Goal: Task Accomplishment & Management: Manage account settings

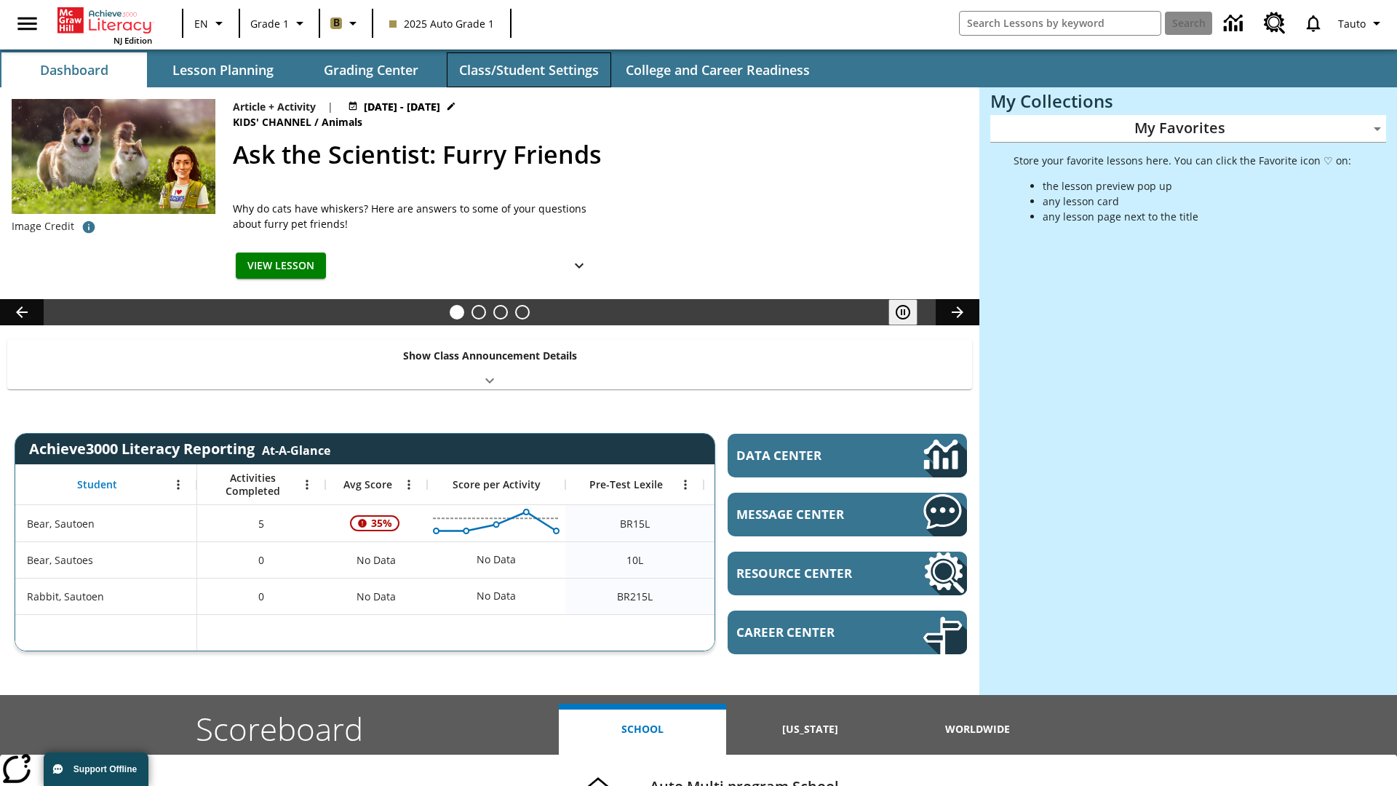
click at [528, 70] on button "Class/Student Settings" at bounding box center [529, 69] width 164 height 35
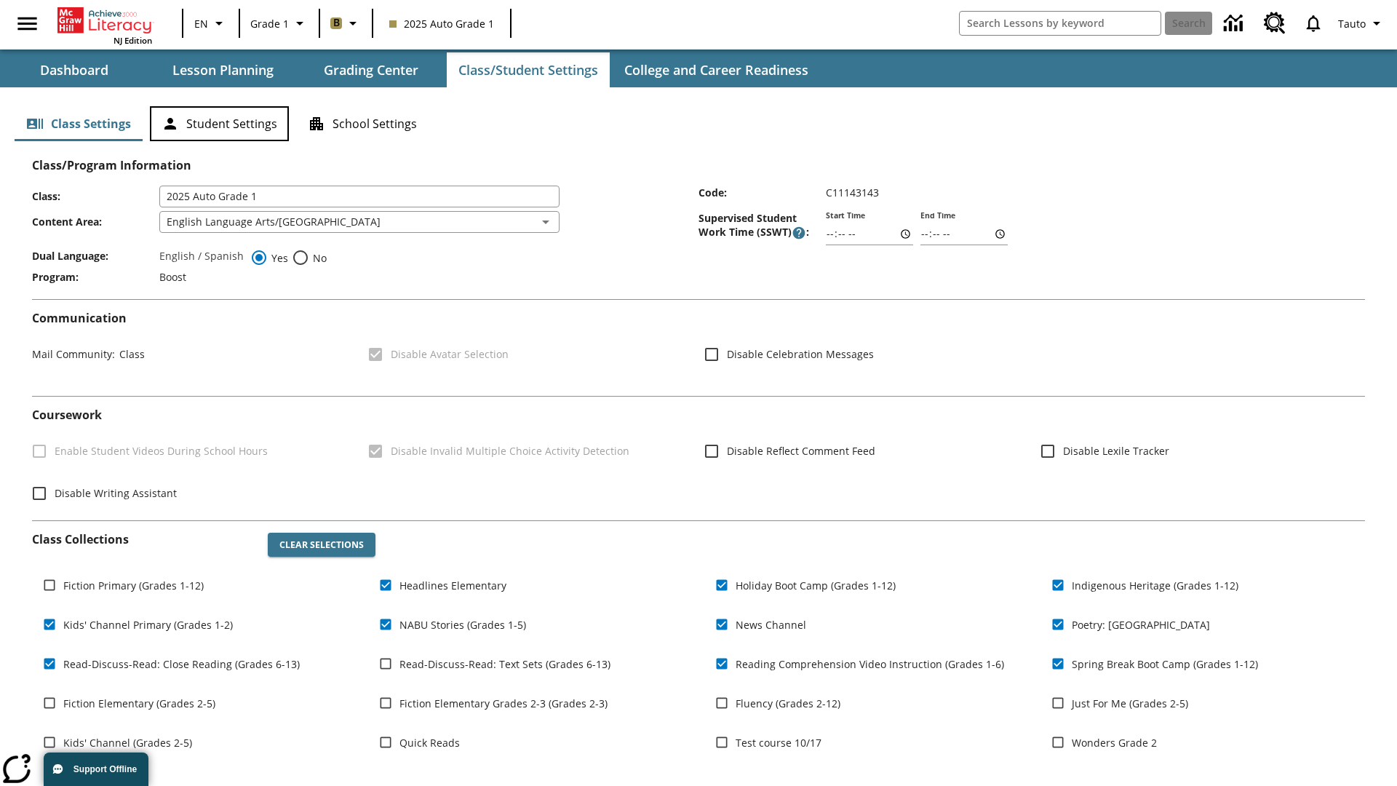
click at [219, 124] on button "Student Settings" at bounding box center [219, 123] width 139 height 35
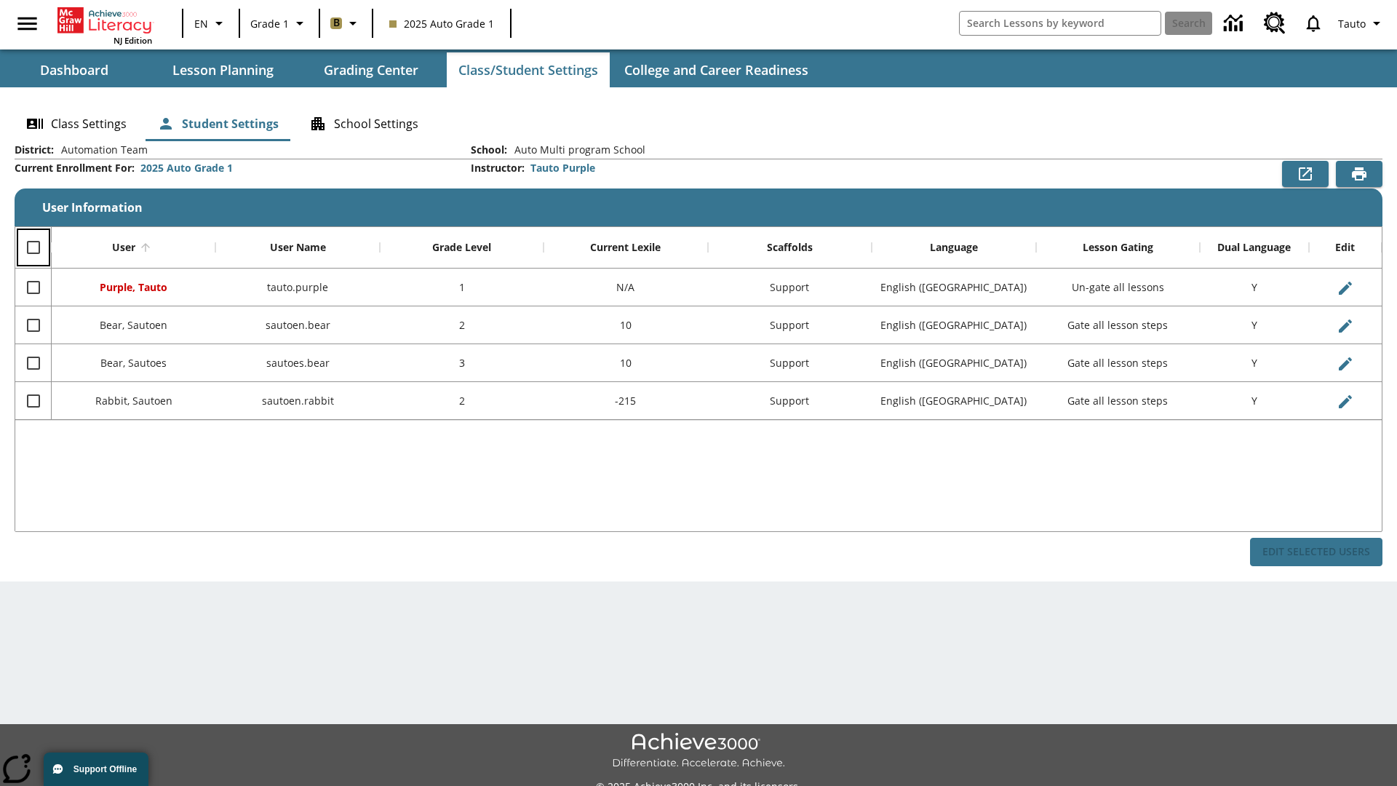
click at [33, 247] on input "Select all rows" at bounding box center [33, 247] width 31 height 31
checkbox input "true"
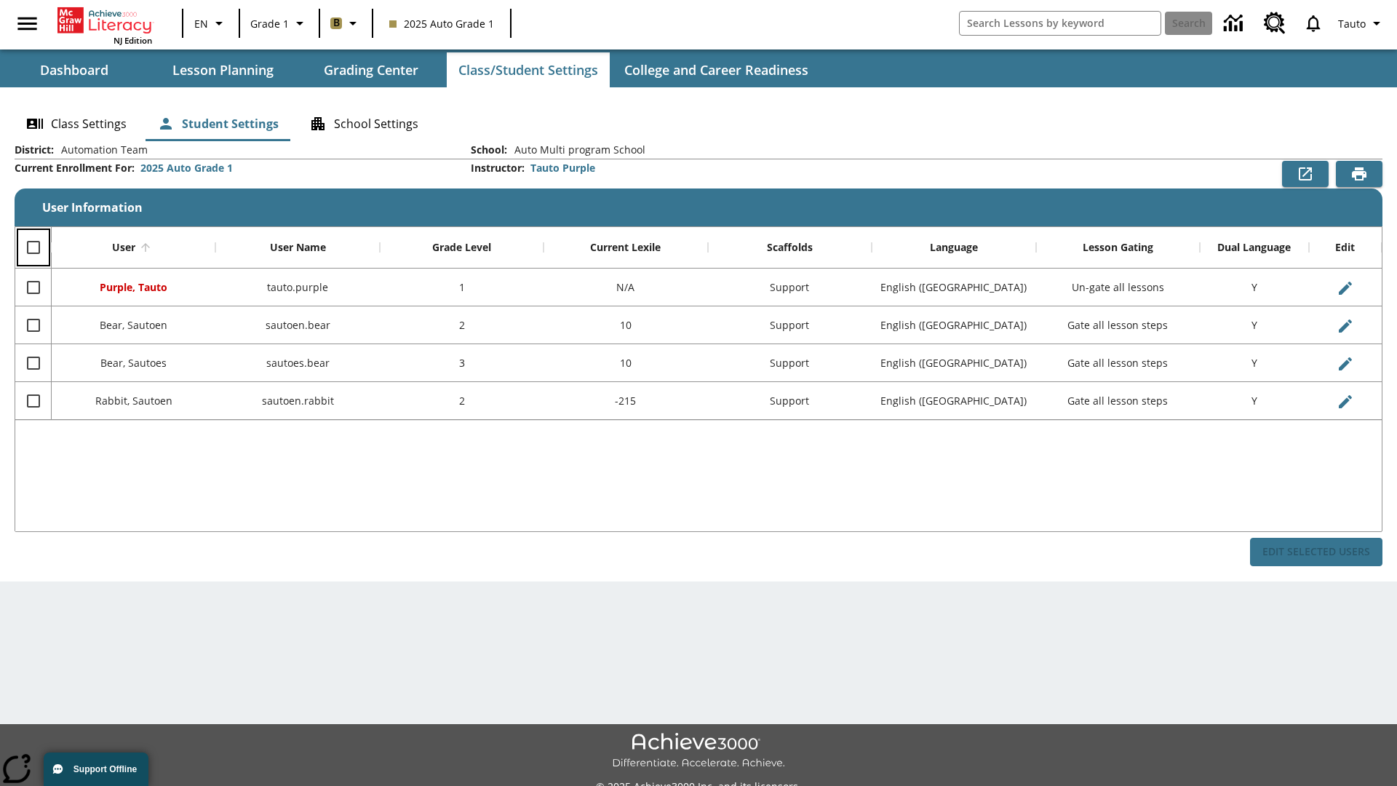
checkbox input "true"
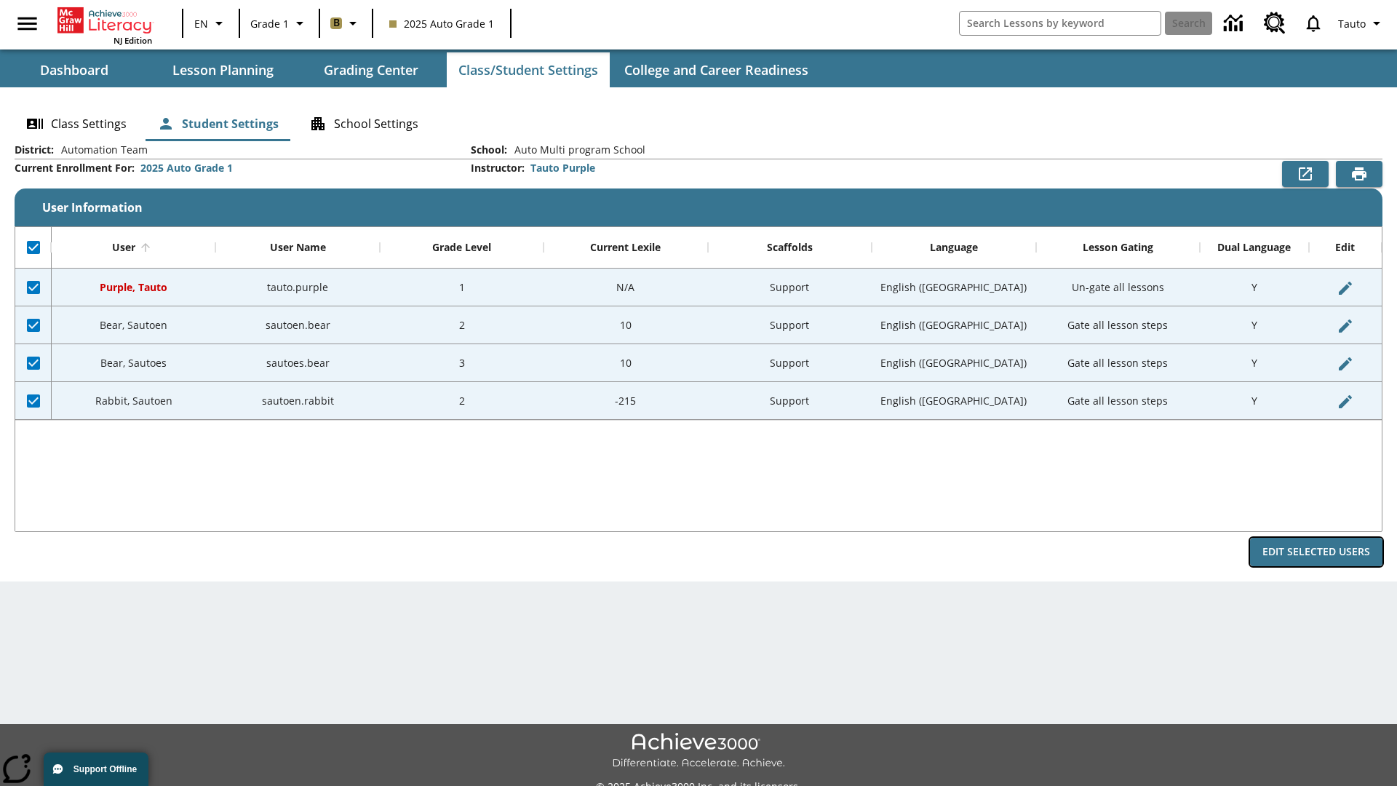
click at [1316, 551] on button "Edit Selected Users" at bounding box center [1316, 552] width 132 height 28
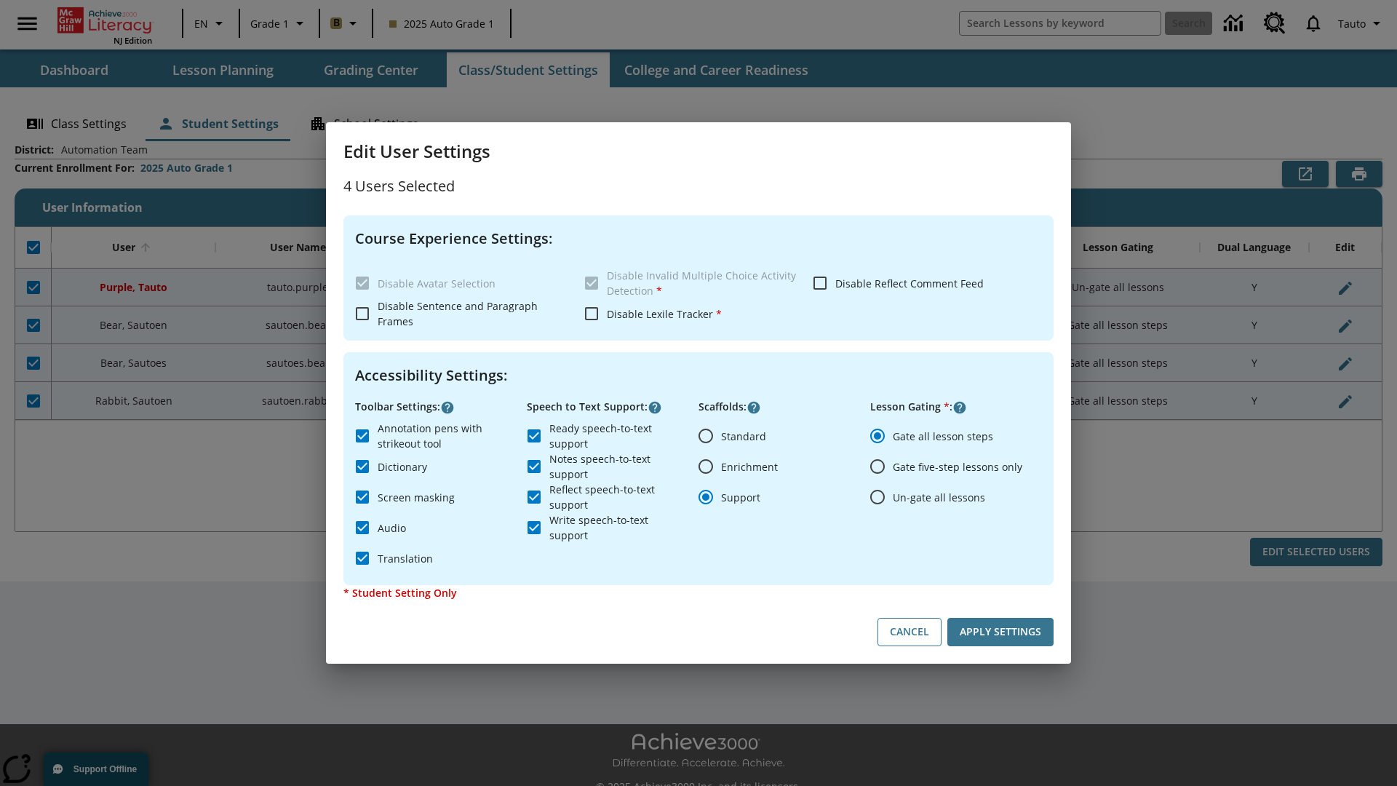
click at [706, 466] on input "Enrichment" at bounding box center [705, 466] width 31 height 31
click at [909, 632] on button "Cancel" at bounding box center [909, 632] width 64 height 28
radio input "false"
radio input "true"
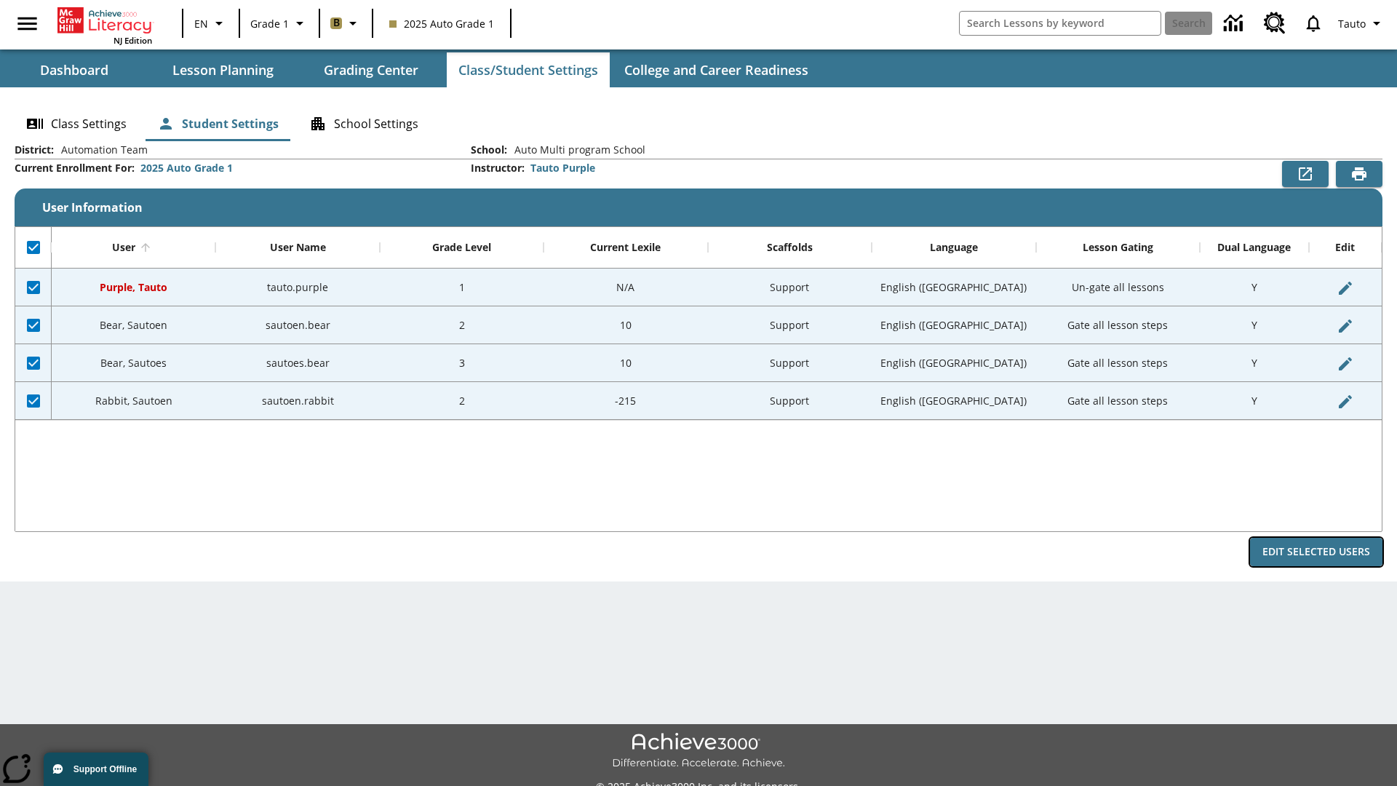
click at [1316, 551] on button "Edit Selected Users" at bounding box center [1316, 552] width 132 height 28
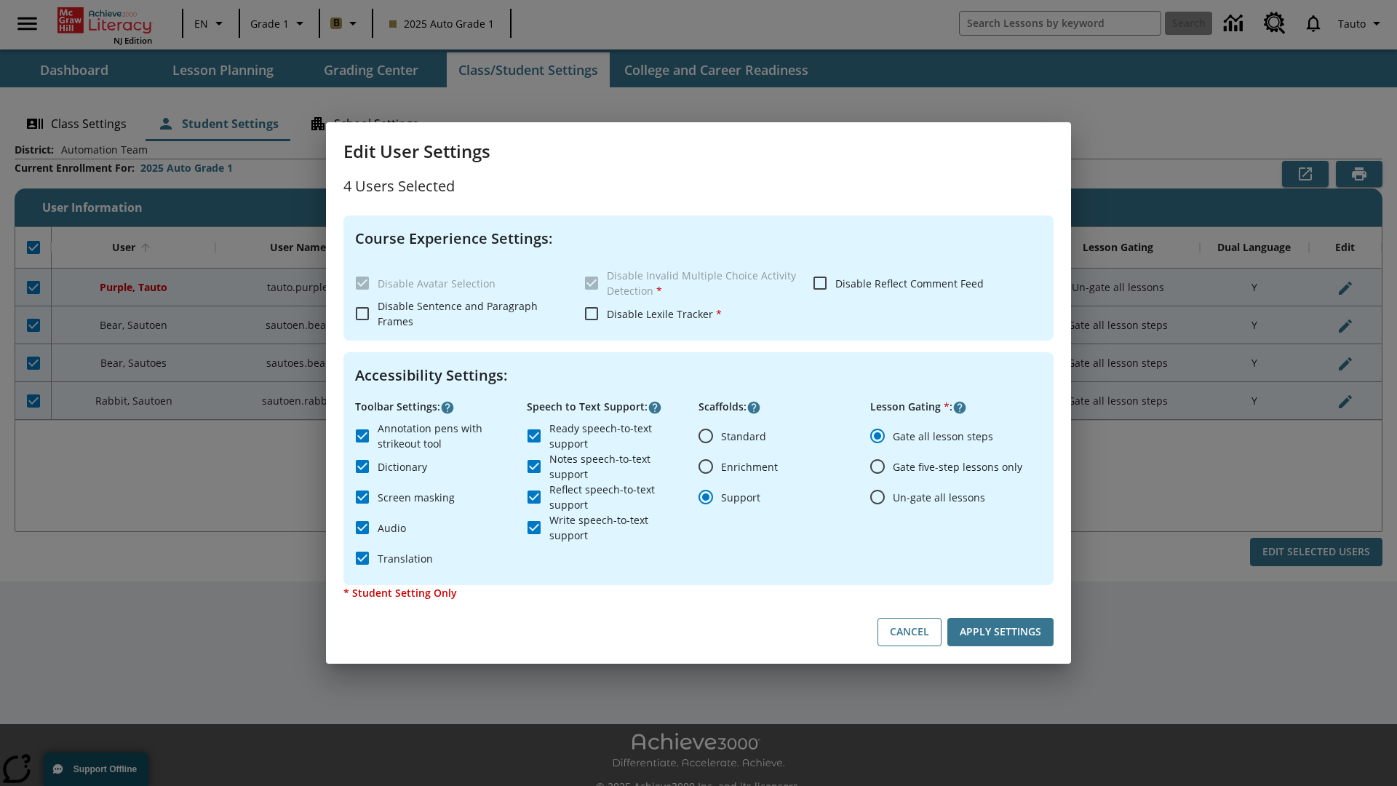
click at [706, 466] on input "Enrichment" at bounding box center [705, 466] width 31 height 31
click at [1000, 632] on button "Apply Settings" at bounding box center [1000, 632] width 106 height 28
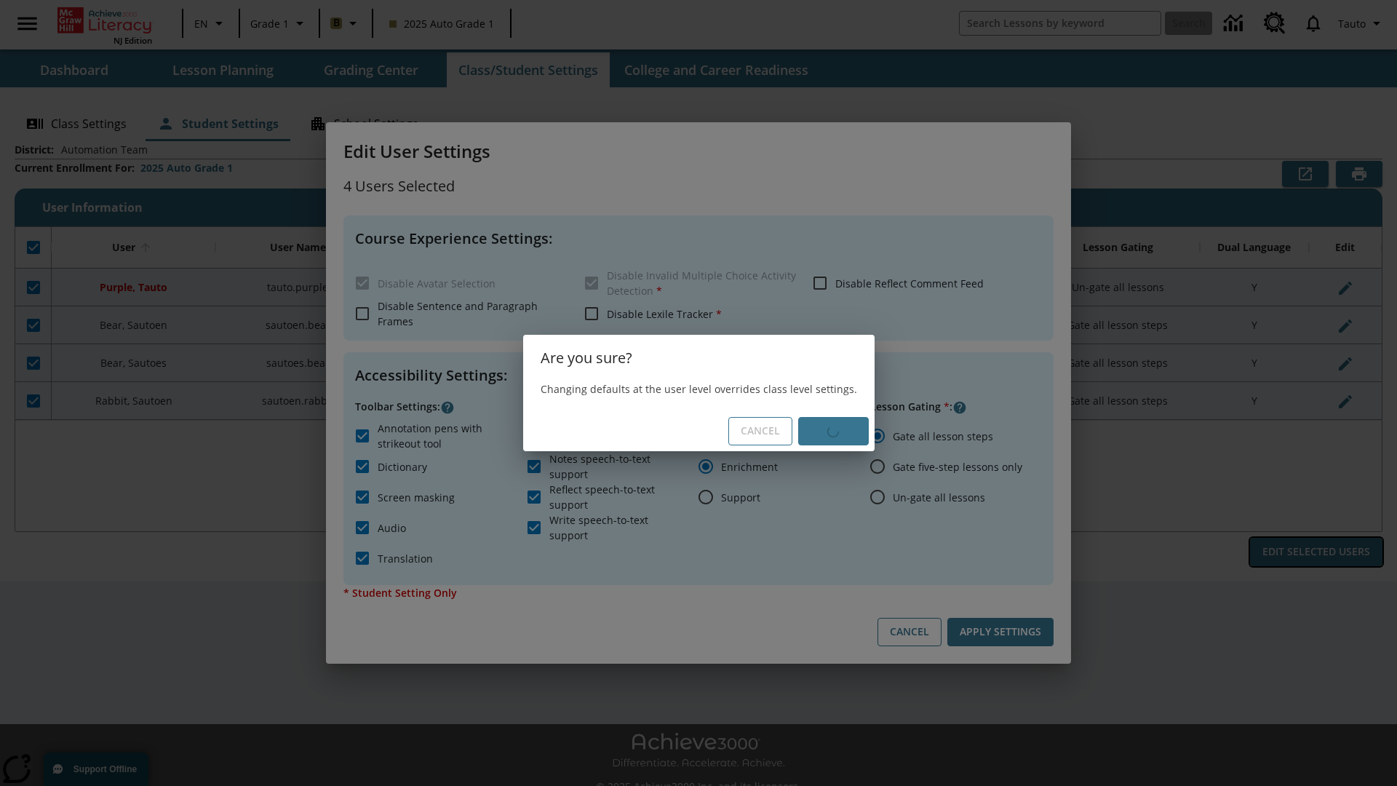
radio input "false"
radio input "true"
checkbox input "false"
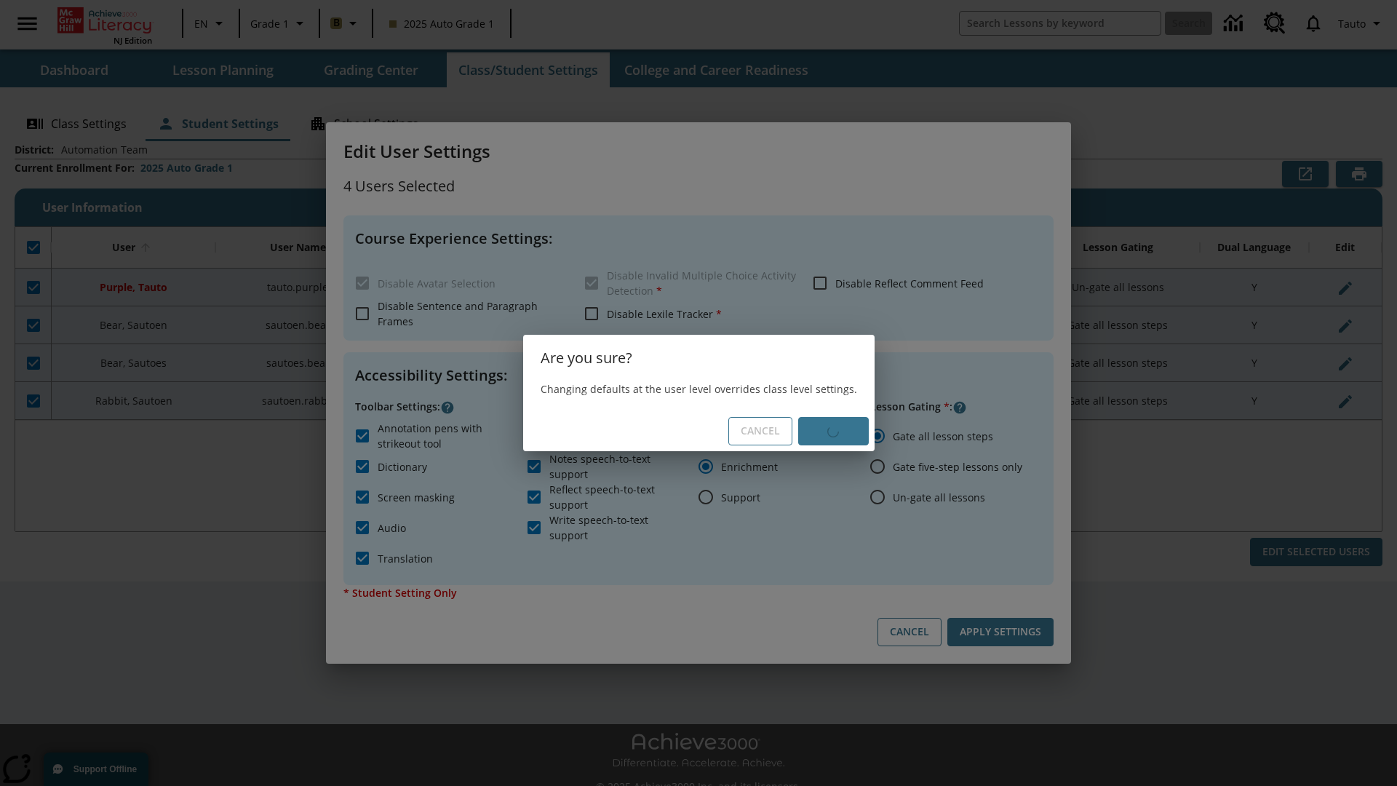
checkbox input "false"
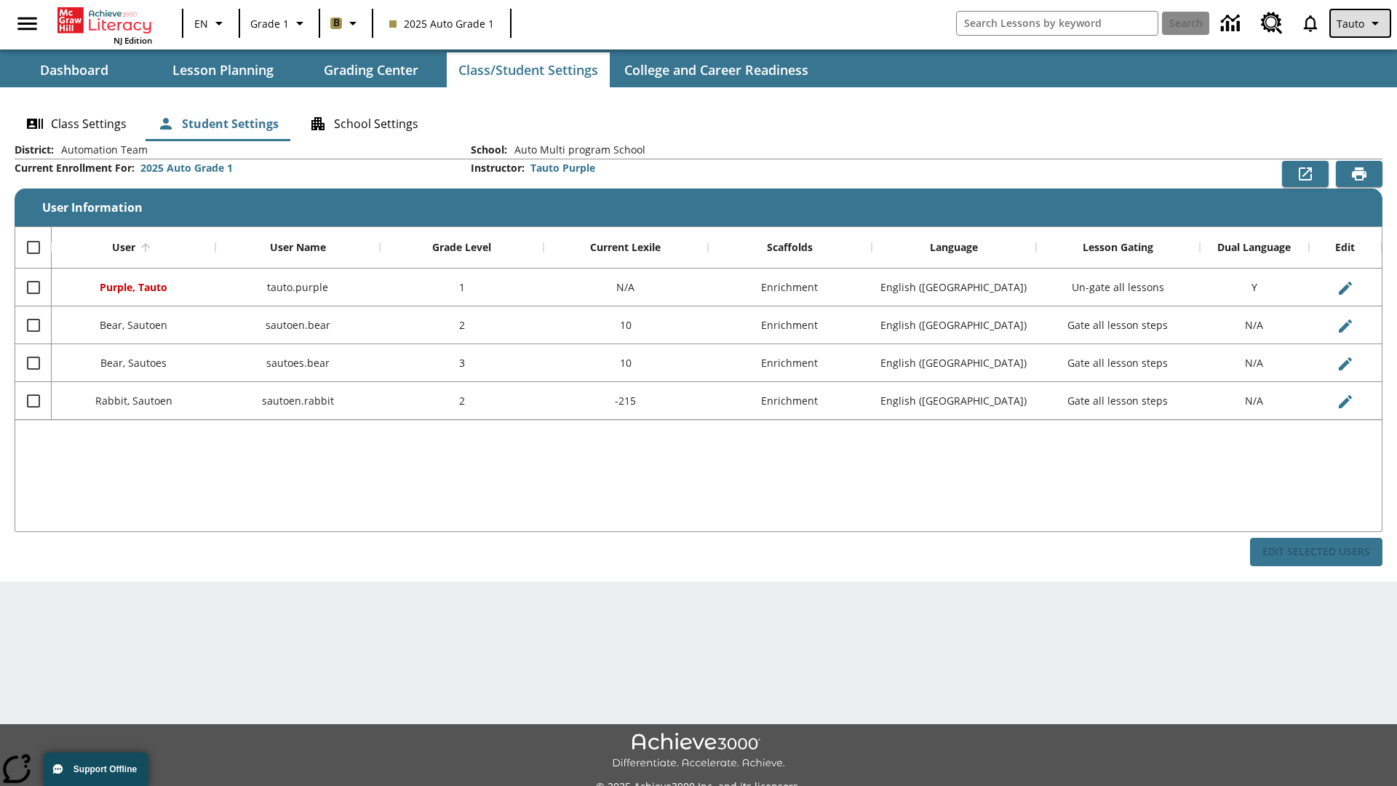
click at [1361, 23] on span "Tauto" at bounding box center [1351, 23] width 28 height 15
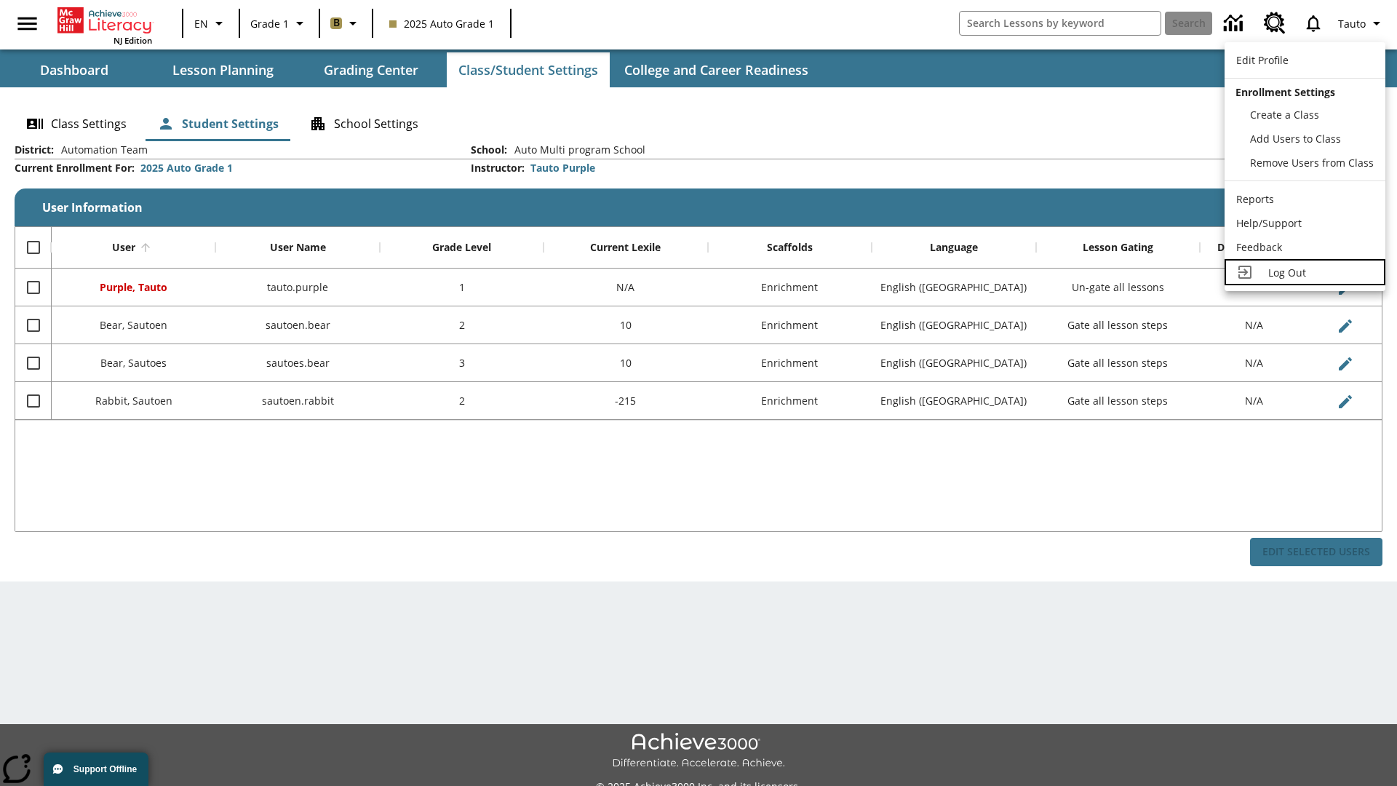
click at [1305, 272] on span "Log Out" at bounding box center [1287, 273] width 38 height 14
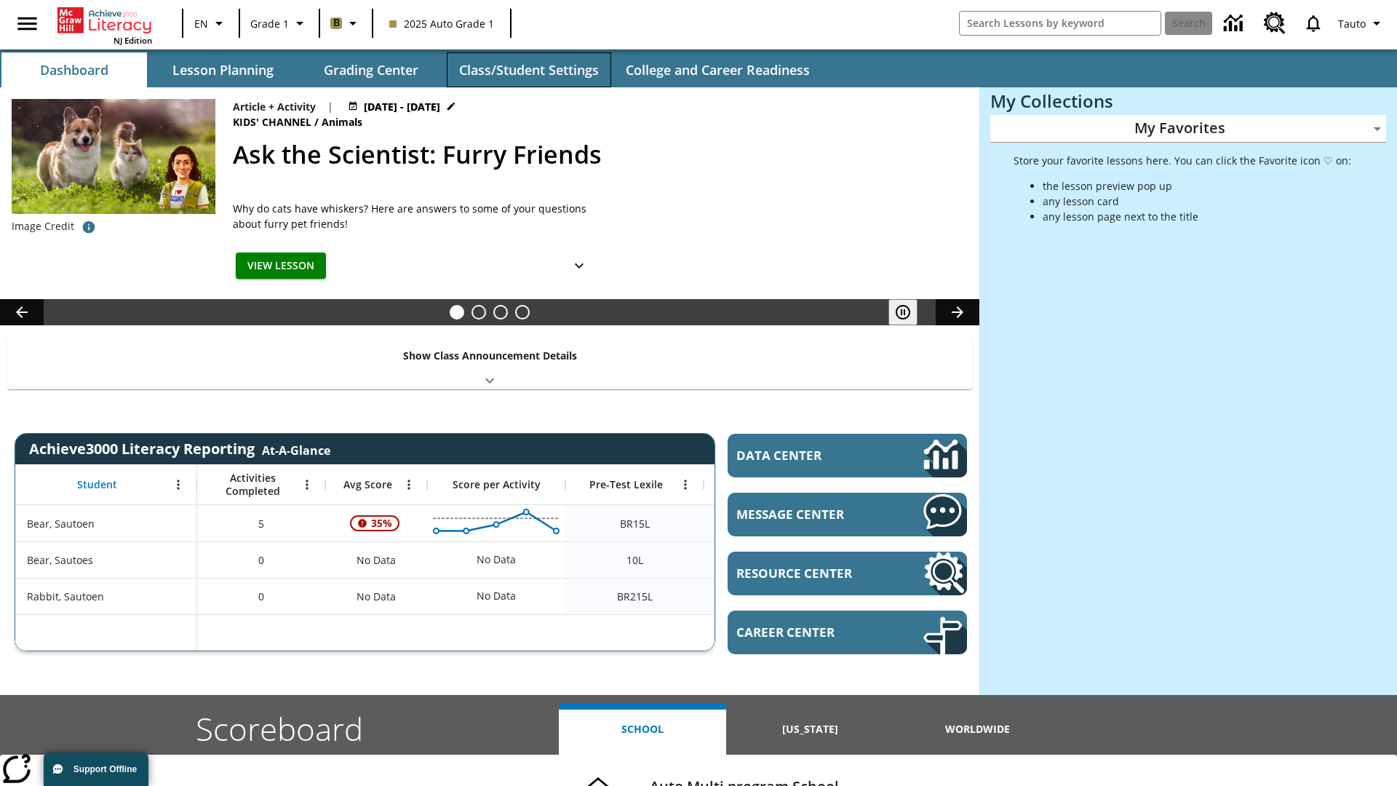
click at [528, 70] on button "Class/Student Settings" at bounding box center [529, 69] width 164 height 35
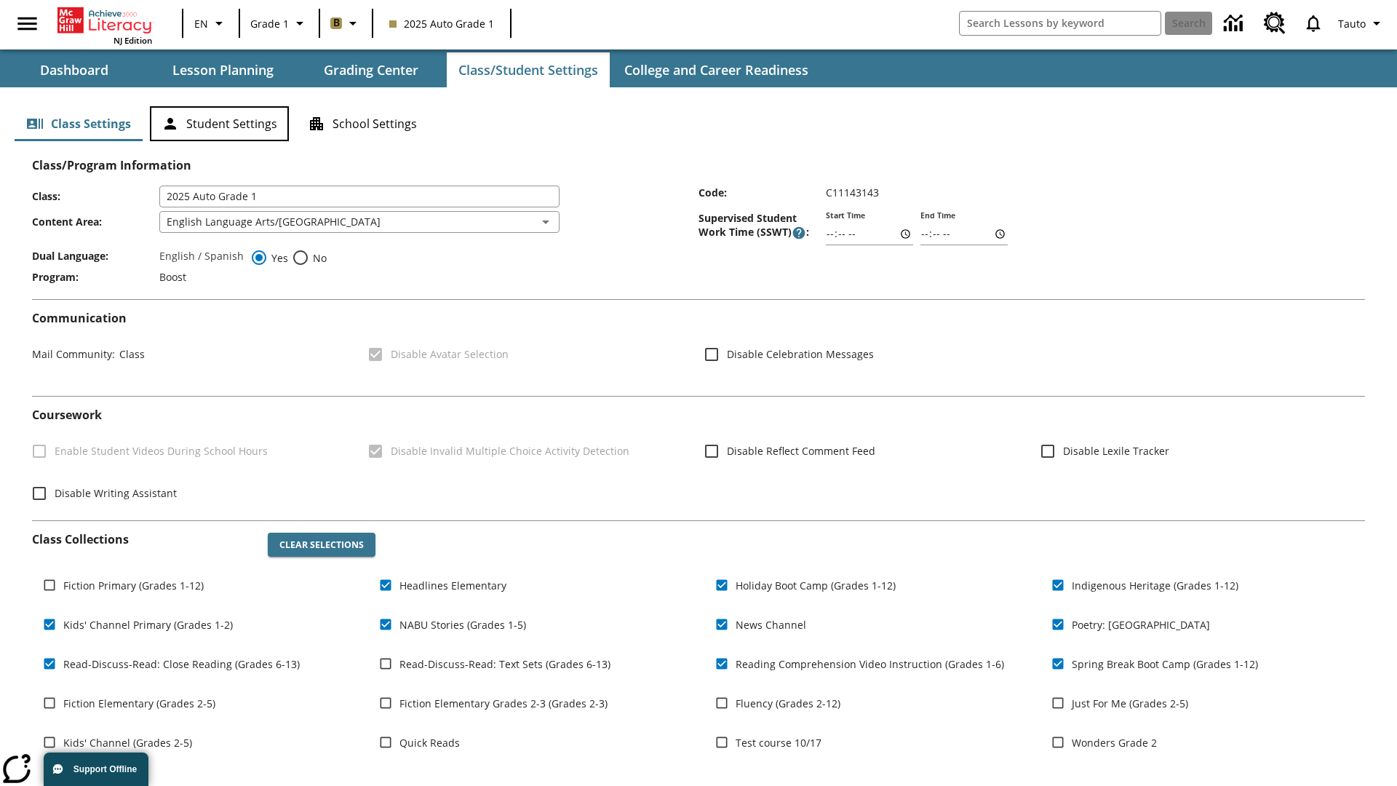
click at [219, 124] on button "Student Settings" at bounding box center [219, 123] width 139 height 35
